Goal: Task Accomplishment & Management: Use online tool/utility

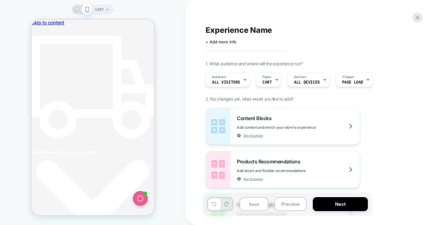
scroll to position [0, 3]
click at [417, 18] on icon at bounding box center [417, 17] width 5 height 5
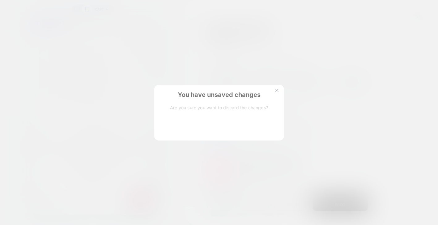
scroll to position [0, 0]
drag, startPoint x: 179, startPoint y: 129, endPoint x: 216, endPoint y: 99, distance: 47.2
click at [182, 128] on button "Discard Changes" at bounding box center [189, 127] width 56 height 19
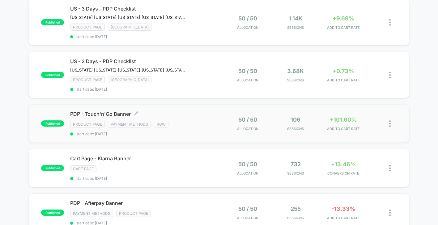
click at [88, 111] on span "PDP - Touch'n'Go Banner Click to edit experience details" at bounding box center [144, 114] width 149 height 6
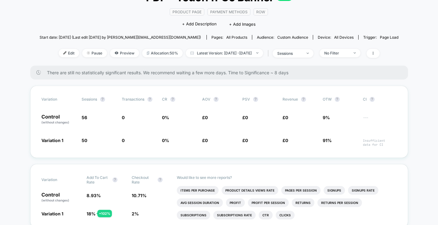
scroll to position [67, 0]
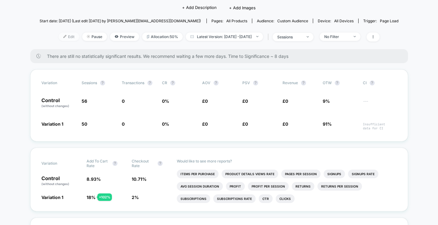
click at [63, 36] on img at bounding box center [64, 36] width 3 height 3
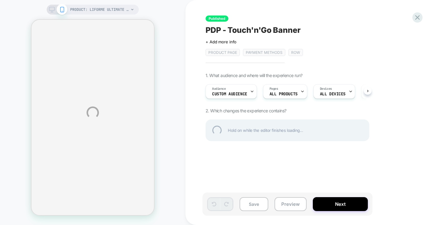
click at [240, 93] on div "PRODUCT: Liforme Ultimate Everyday Yoga Mat Cleaner PRODUCT: Liforme Ultimate E…" at bounding box center [219, 112] width 438 height 225
click at [249, 92] on div "PRODUCT: Liforme Ultimate Everyday Yoga Mat Cleaner PRODUCT: Liforme Ultimate E…" at bounding box center [219, 112] width 438 height 225
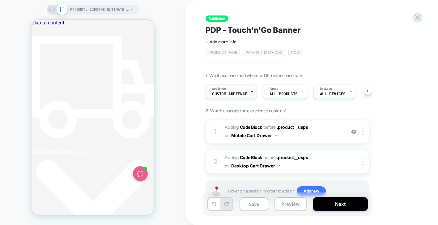
click at [245, 92] on span "Custom Audience" at bounding box center [229, 94] width 35 height 4
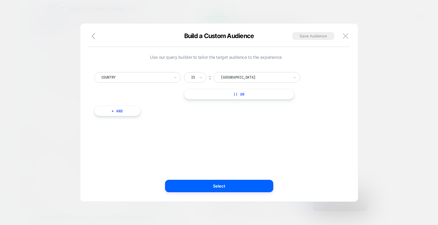
scroll to position [0, 0]
click at [348, 33] on img at bounding box center [346, 35] width 6 height 5
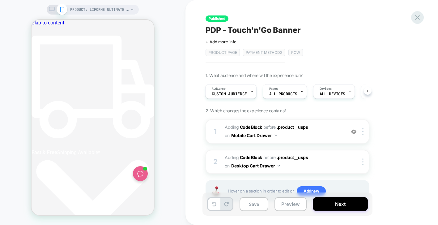
scroll to position [0, 116]
click at [420, 18] on icon at bounding box center [418, 17] width 8 height 8
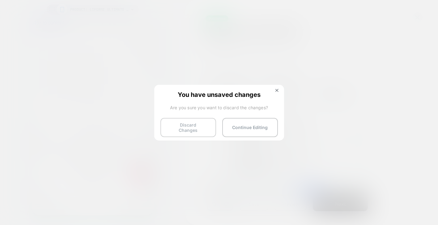
click at [174, 126] on button "Discard Changes" at bounding box center [189, 127] width 56 height 19
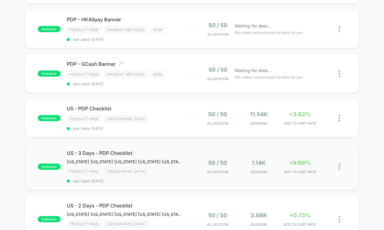
scroll to position [103, 0]
